Goal: Task Accomplishment & Management: Manage account settings

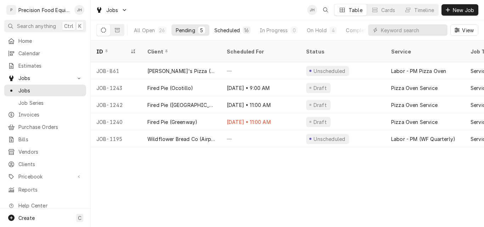
click at [229, 30] on div "Scheduled" at bounding box center [228, 30] width 26 height 7
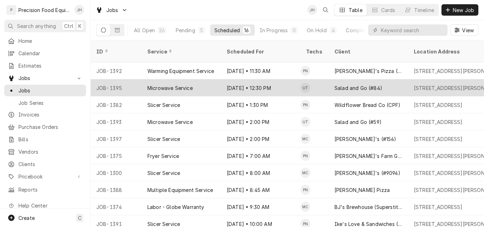
click at [283, 81] on div "[DATE] • 12:30 PM" at bounding box center [260, 87] width 79 height 17
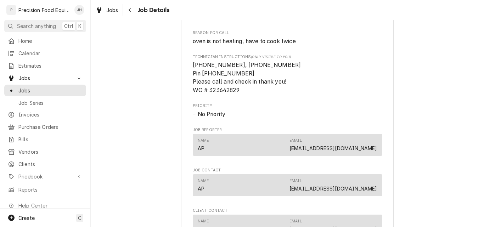
scroll to position [461, 0]
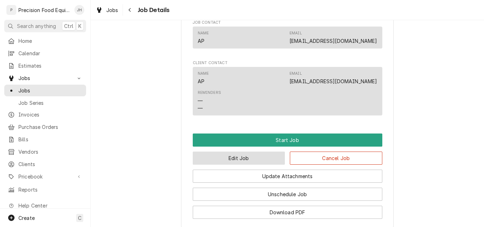
click at [244, 165] on button "Edit Job" at bounding box center [239, 158] width 93 height 13
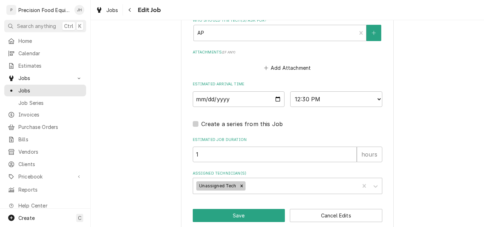
scroll to position [555, 0]
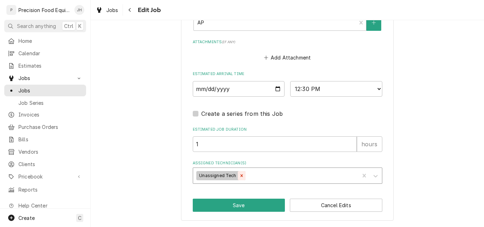
click at [239, 177] on icon "Remove Unassigned Tech" at bounding box center [241, 175] width 5 height 5
click at [219, 179] on div "Assigned Technician(s)" at bounding box center [281, 175] width 169 height 13
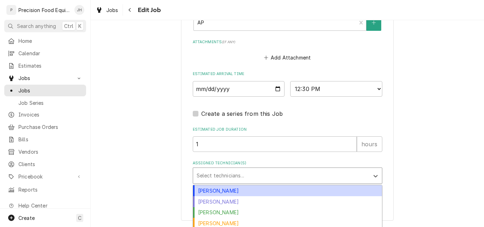
click at [216, 189] on div "Anthony Ellinger" at bounding box center [287, 190] width 189 height 11
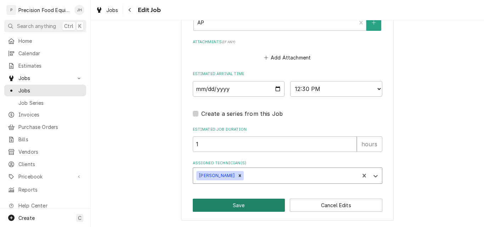
type textarea "x"
click at [275, 90] on input "2025-08-25" at bounding box center [239, 89] width 92 height 16
type input "2025-08-26"
type textarea "x"
click at [332, 91] on select "AM / PM 6:00 AM 6:15 AM 6:30 AM 6:45 AM 7:00 AM 7:15 AM 7:30 AM 7:45 AM 8:00 AM…" at bounding box center [336, 89] width 92 height 16
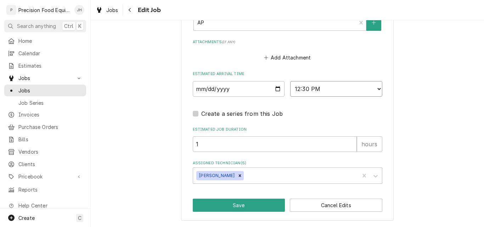
select select "10:00:00"
click at [290, 81] on select "AM / PM 6:00 AM 6:15 AM 6:30 AM 6:45 AM 7:00 AM 7:15 AM 7:30 AM 7:45 AM 8:00 AM…" at bounding box center [336, 89] width 92 height 16
click at [234, 206] on button "Save" at bounding box center [239, 205] width 93 height 13
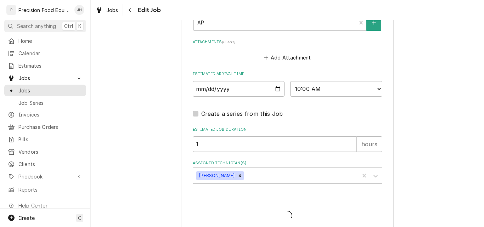
type textarea "x"
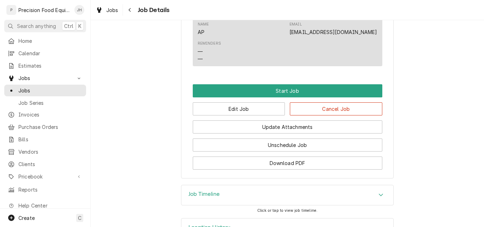
scroll to position [543, 0]
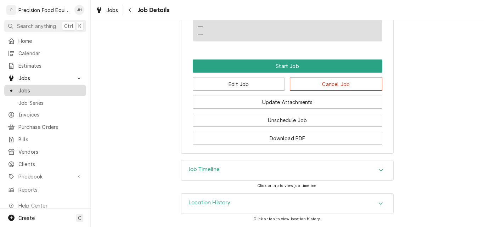
click at [26, 87] on span "Jobs" at bounding box center [50, 90] width 64 height 7
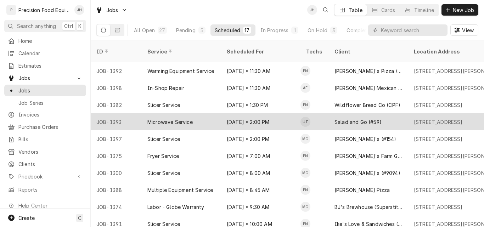
click at [389, 113] on div "Salad and Go (#59)" at bounding box center [368, 121] width 79 height 17
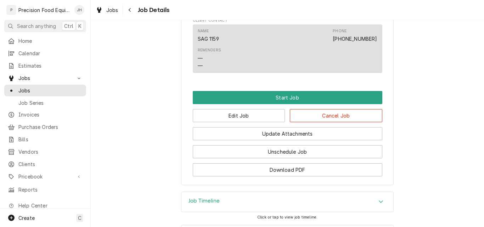
scroll to position [532, 0]
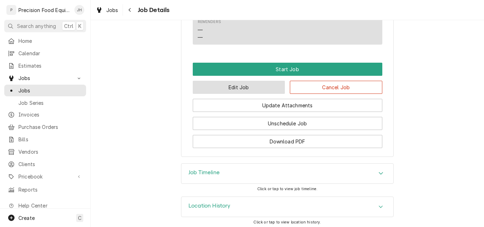
click at [255, 94] on button "Edit Job" at bounding box center [239, 87] width 93 height 13
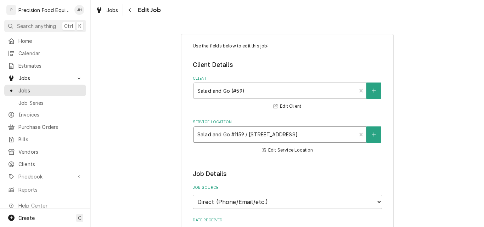
type textarea "x"
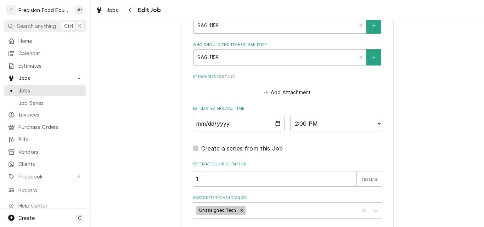
scroll to position [532, 0]
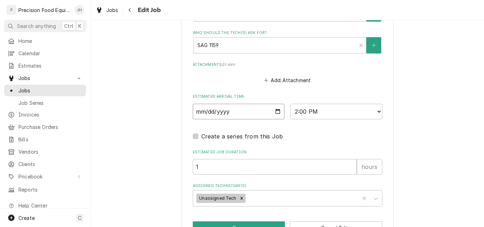
click at [277, 112] on input "2025-08-25" at bounding box center [239, 112] width 92 height 16
type input "2025-08-26"
type textarea "x"
click at [329, 111] on select "AM / PM 6:00 AM 6:15 AM 6:30 AM 6:45 AM 7:00 AM 7:15 AM 7:30 AM 7:45 AM 8:00 AM…" at bounding box center [336, 112] width 92 height 16
select select "12:00:00"
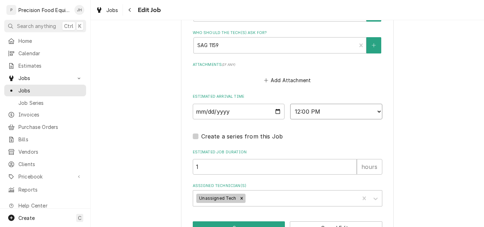
click at [290, 104] on select "AM / PM 6:00 AM 6:15 AM 6:30 AM 6:45 AM 7:00 AM 7:15 AM 7:30 AM 7:45 AM 8:00 AM…" at bounding box center [336, 112] width 92 height 16
click at [240, 199] on icon "Remove Unassigned Tech" at bounding box center [241, 198] width 2 height 2
click at [236, 199] on div "Assigned Technician(s)" at bounding box center [281, 198] width 169 height 13
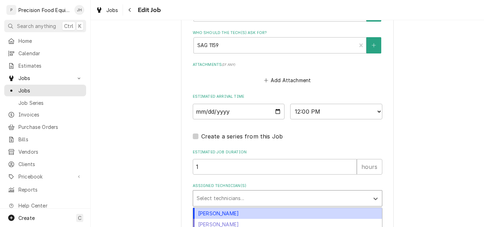
click at [230, 215] on div "Anthony Ellinger" at bounding box center [287, 213] width 189 height 11
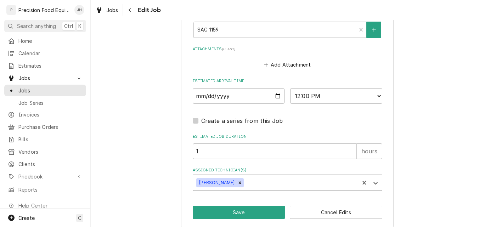
scroll to position [555, 0]
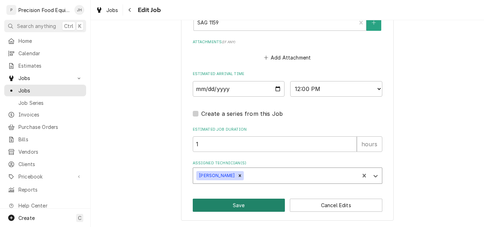
click at [237, 208] on button "Save" at bounding box center [239, 205] width 93 height 13
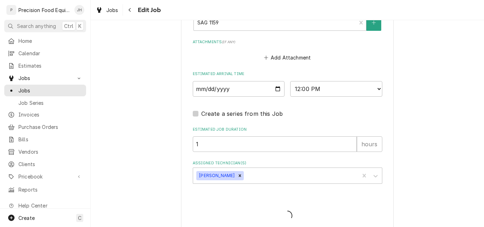
type textarea "x"
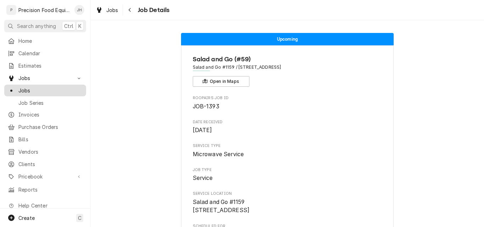
click at [33, 88] on span "Jobs" at bounding box center [50, 90] width 64 height 7
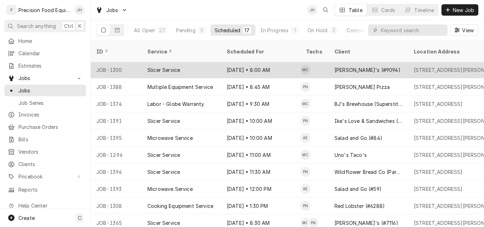
scroll to position [87, 0]
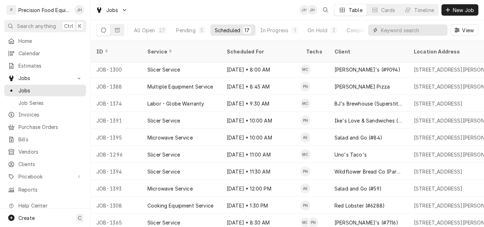
click at [390, 32] on input "Dynamic Content Wrapper" at bounding box center [412, 29] width 63 height 11
click at [31, 114] on span "Invoices" at bounding box center [50, 114] width 64 height 7
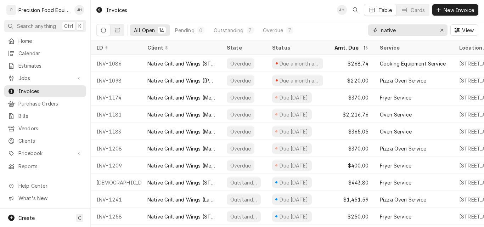
drag, startPoint x: 409, startPoint y: 33, endPoint x: 364, endPoint y: 32, distance: 44.7
click at [364, 32] on div "All Open 14 Pending 0 Outstanding 7 Overdue 7 native View" at bounding box center [287, 30] width 382 height 20
type input "1836"
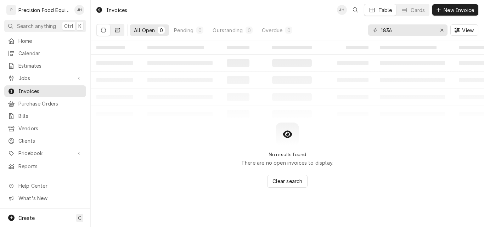
click at [120, 31] on button "Dynamic Content Wrapper" at bounding box center [117, 29] width 13 height 11
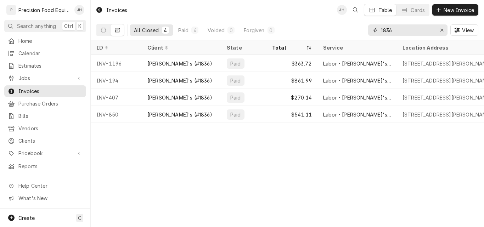
click at [421, 30] on input "1836" at bounding box center [407, 29] width 53 height 11
click at [443, 30] on icon "Erase input" at bounding box center [442, 30] width 4 height 5
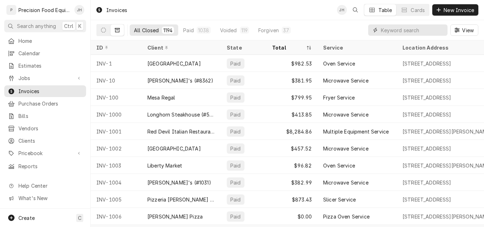
click at [401, 33] on input "Dynamic Content Wrapper" at bounding box center [412, 29] width 63 height 11
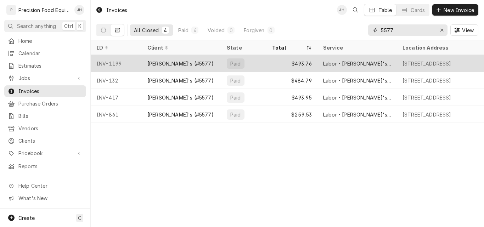
type input "5577"
click at [134, 63] on div "INV-1199" at bounding box center [116, 63] width 51 height 17
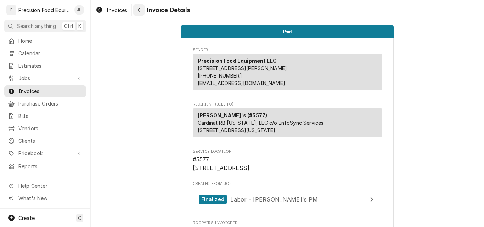
click at [141, 10] on div "Navigate back" at bounding box center [138, 9] width 7 height 7
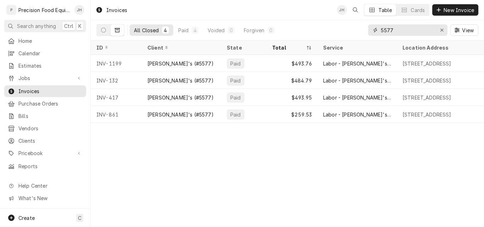
drag, startPoint x: 413, startPoint y: 33, endPoint x: 335, endPoint y: 33, distance: 78.4
click at [335, 33] on div "All Closed 4 Paid 4 Voided 0 Forgiven 0 5577 View" at bounding box center [287, 30] width 382 height 20
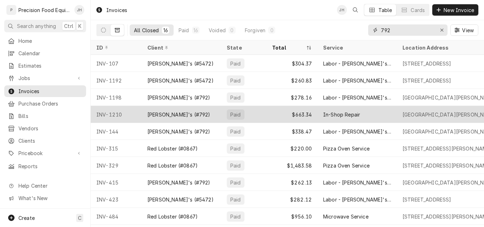
type input "792"
click at [206, 113] on div "[PERSON_NAME]'s (#792)" at bounding box center [181, 114] width 79 height 17
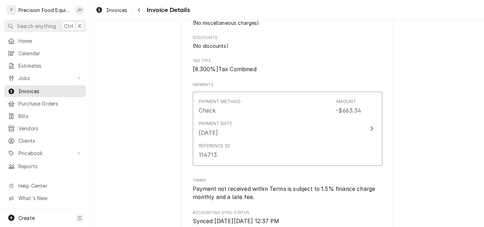
scroll to position [790, 0]
click at [25, 78] on span "Jobs" at bounding box center [45, 77] width 54 height 7
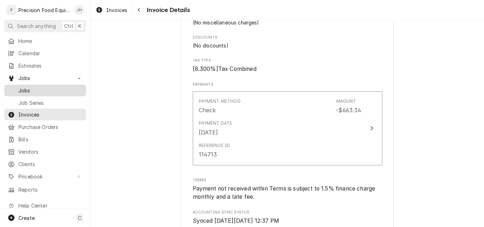
click at [24, 87] on span "Jobs" at bounding box center [50, 90] width 64 height 7
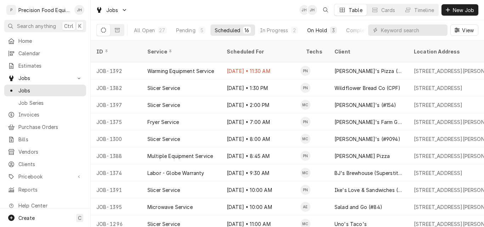
click at [313, 30] on div "On Hold" at bounding box center [317, 30] width 20 height 7
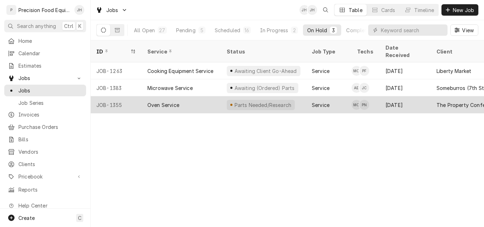
click at [201, 97] on div "Oven Service" at bounding box center [181, 104] width 79 height 17
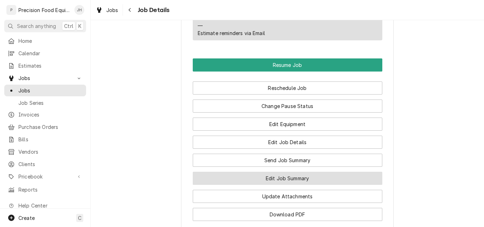
scroll to position [1036, 0]
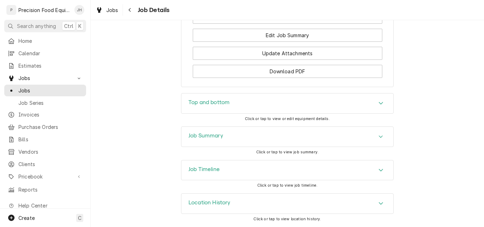
click at [261, 138] on div "Job Summary" at bounding box center [288, 137] width 212 height 20
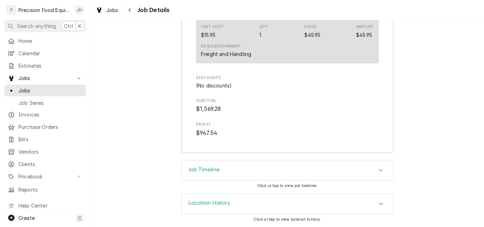
scroll to position [1871, 0]
click at [277, 171] on div "Job Timeline" at bounding box center [288, 171] width 212 height 20
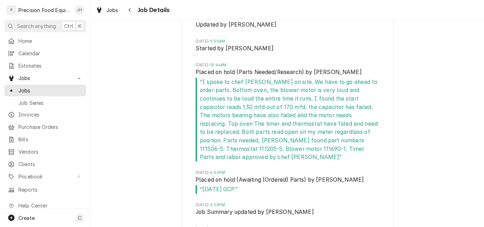
scroll to position [2076, 0]
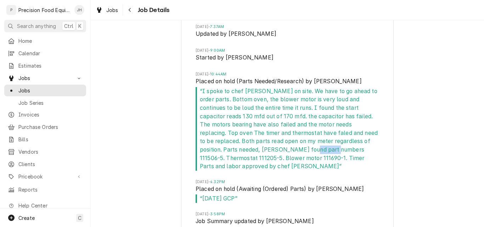
drag, startPoint x: 291, startPoint y: 157, endPoint x: 268, endPoint y: 157, distance: 23.0
click at [268, 157] on span "“ I spoke to chef mike on site. We have to go ahead to order parts. Bottom oven…" at bounding box center [288, 129] width 184 height 84
copy span "111506-5"
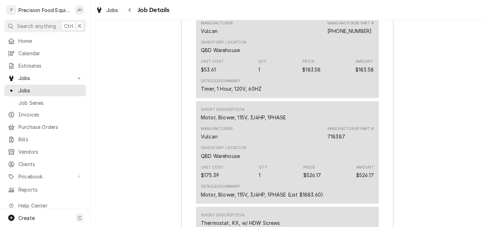
scroll to position [1473, 0]
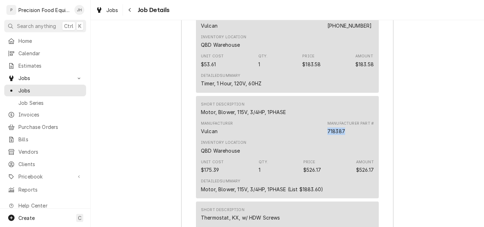
drag, startPoint x: 345, startPoint y: 140, endPoint x: 325, endPoint y: 139, distance: 19.5
click at [325, 138] on div "Manufacturer Vulcan Manufacturer Part # 718387" at bounding box center [287, 127] width 173 height 19
copy div "718387"
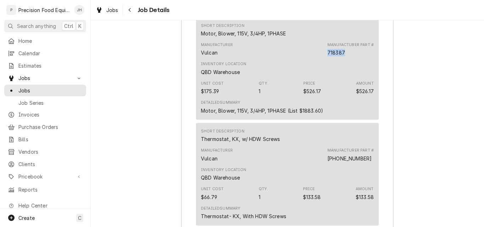
scroll to position [1509, 0]
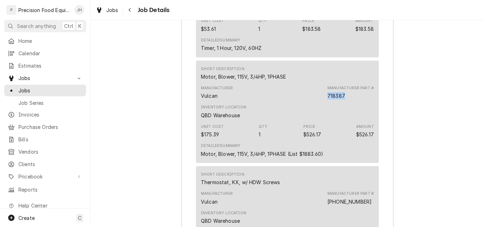
copy div "718387"
